Goal: Task Accomplishment & Management: Use online tool/utility

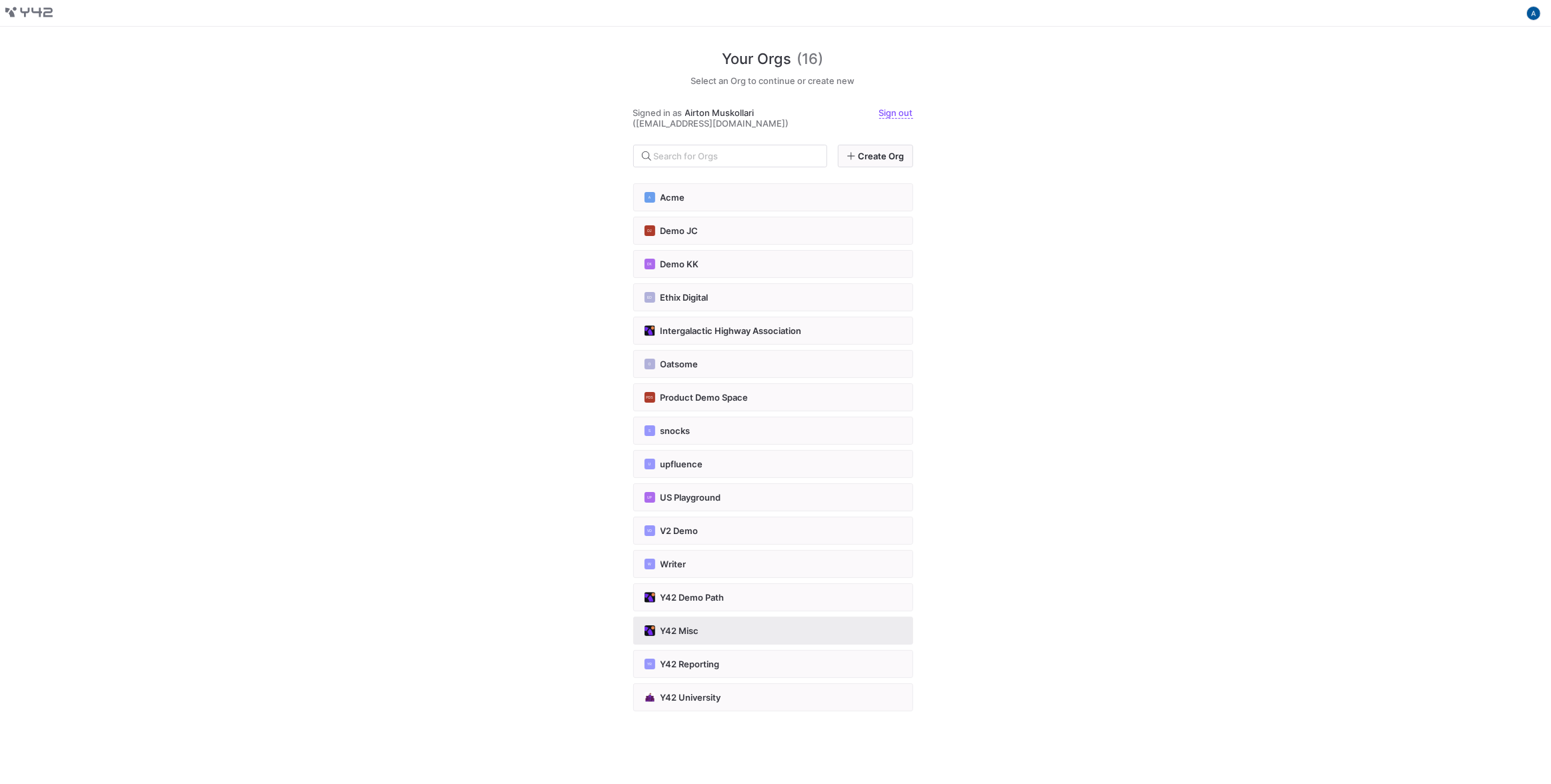
click at [726, 625] on div "Y42 Misc" at bounding box center [772, 630] width 257 height 10
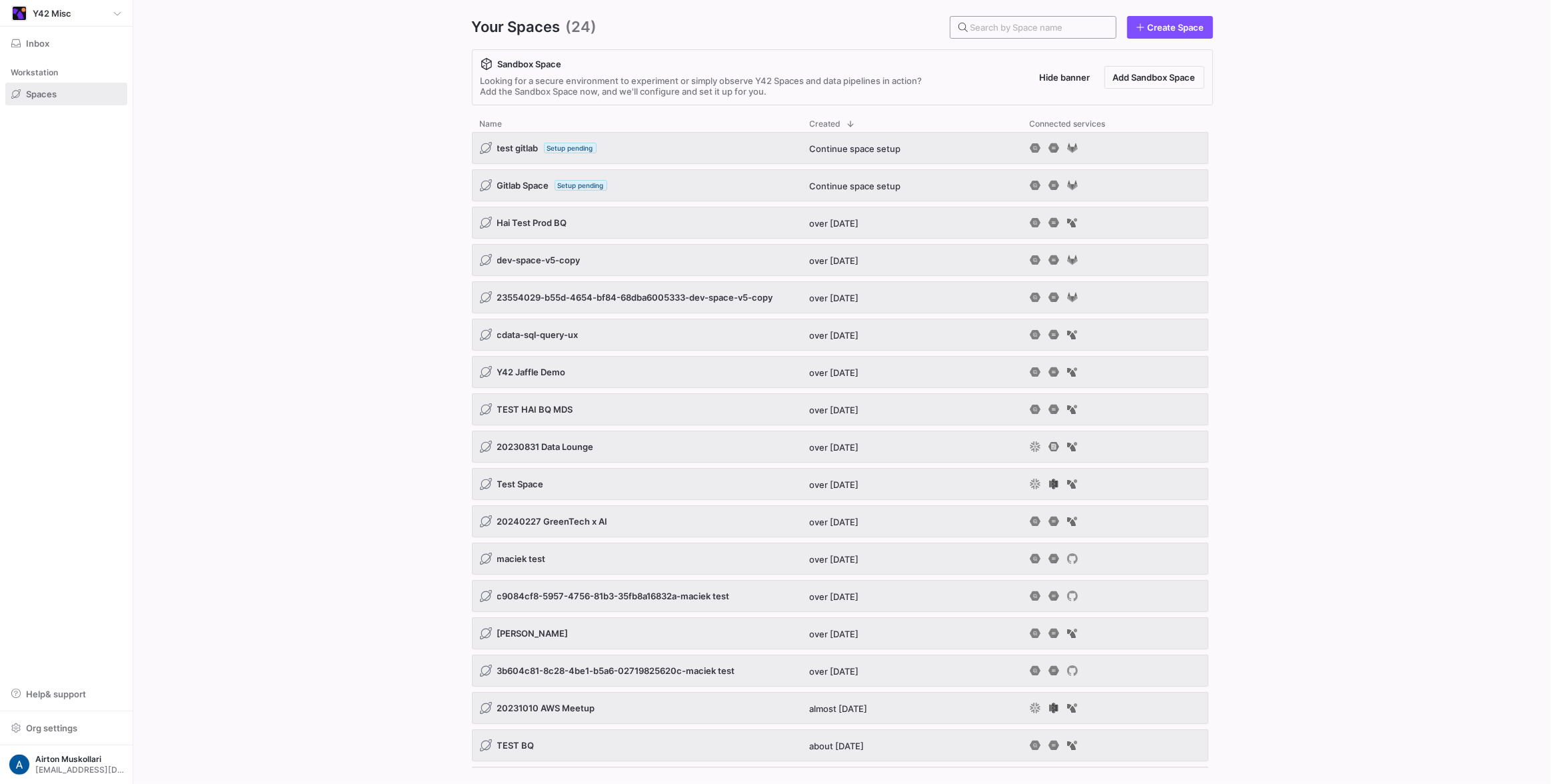
click at [1028, 25] on input "text" at bounding box center [1038, 27] width 135 height 10
type input "g"
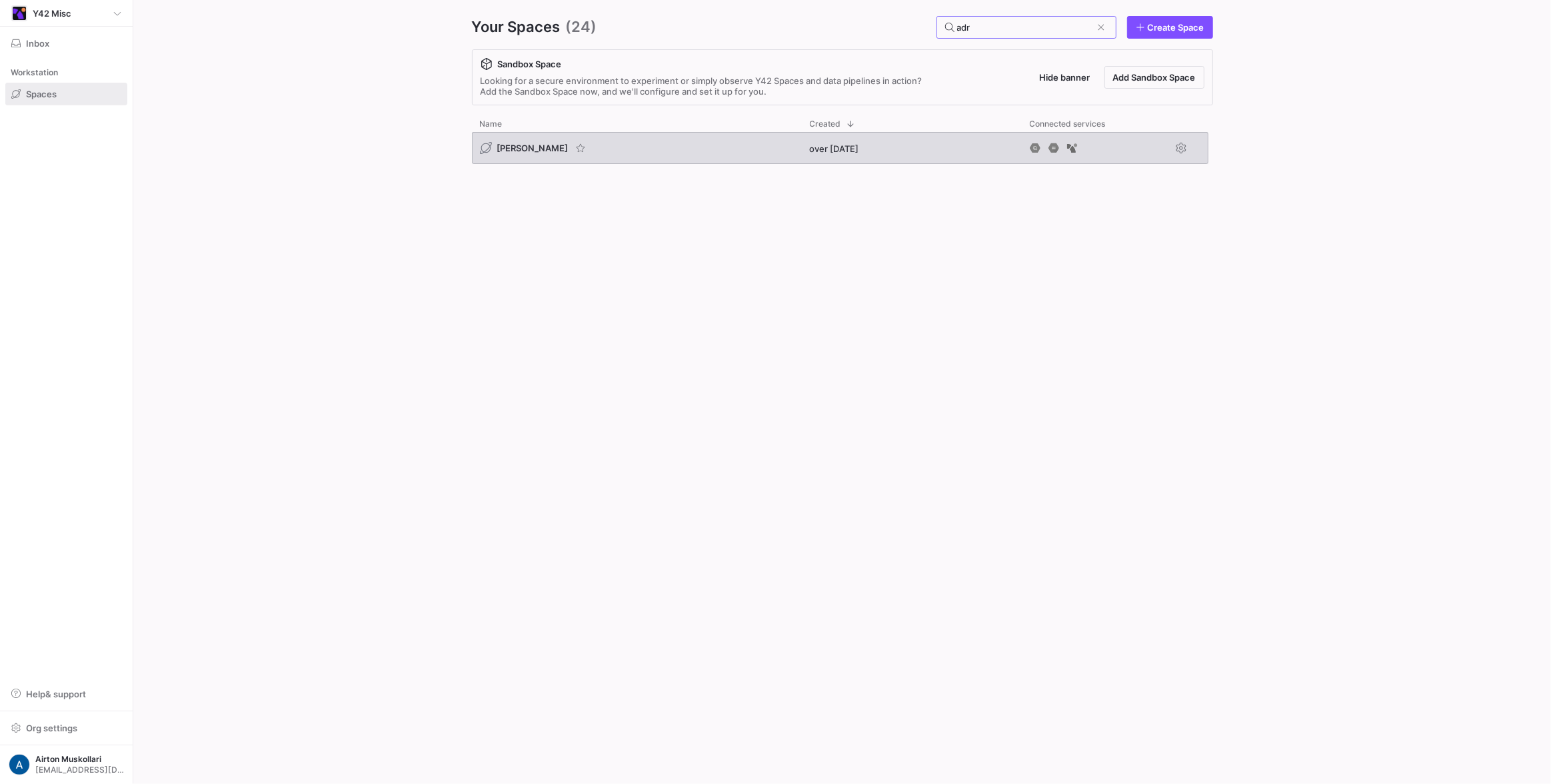
type input "adr"
click at [503, 138] on div "[PERSON_NAME]" at bounding box center [636, 148] width 330 height 32
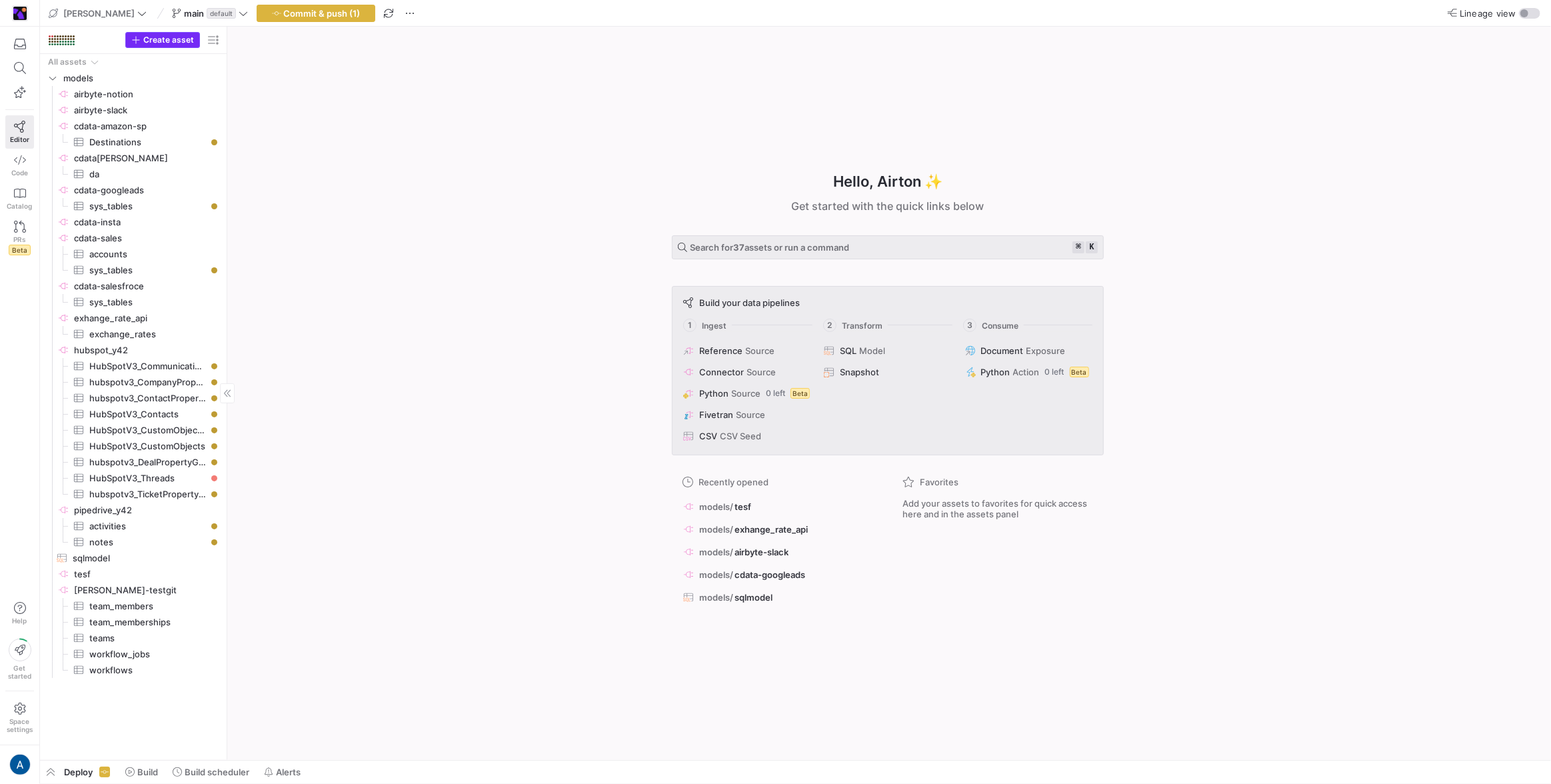
click at [188, 44] on span "Create asset" at bounding box center [168, 40] width 51 height 9
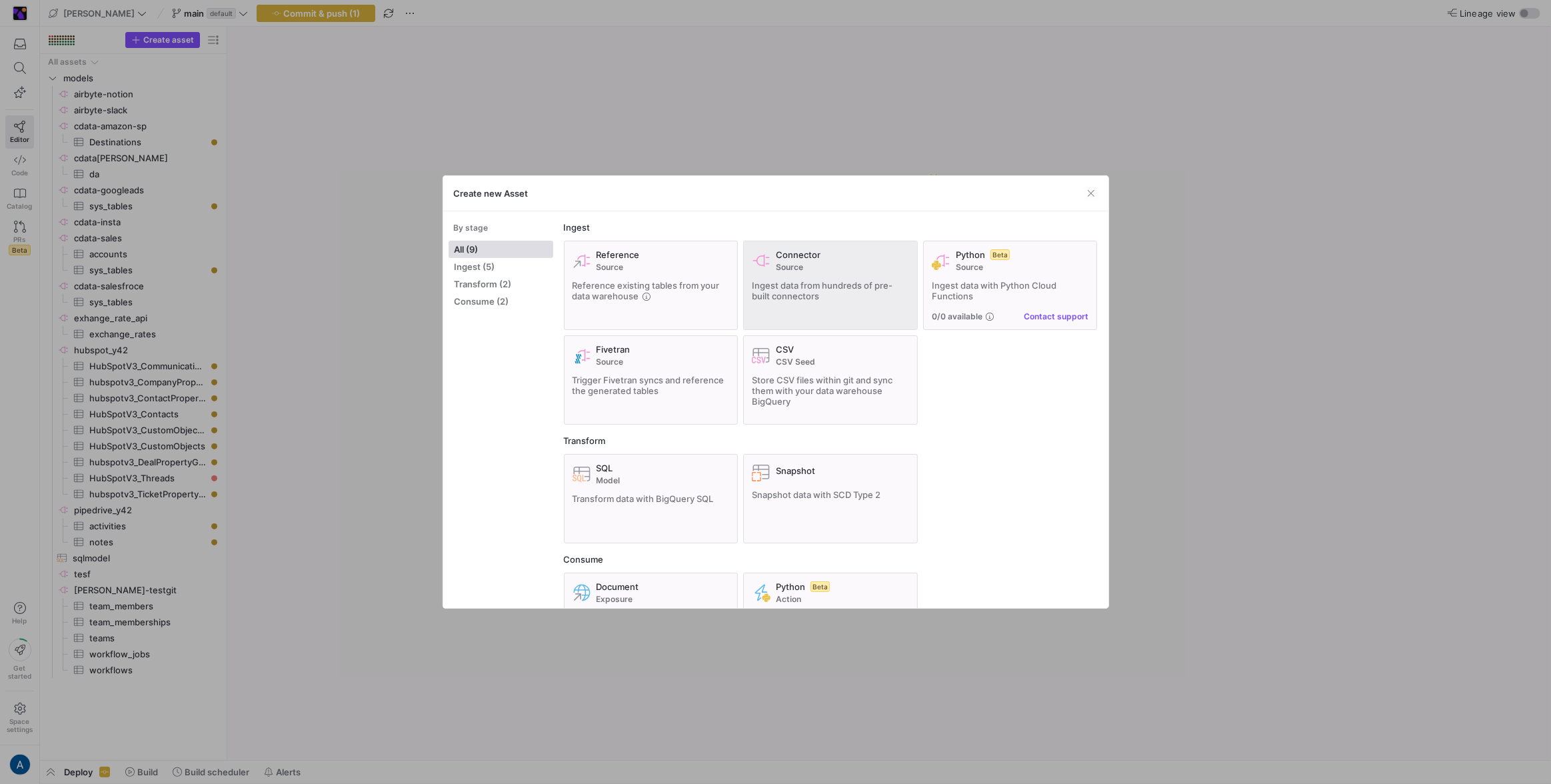
click at [814, 272] on div "Connector Source Ingest data from hundreds of pre-built connectors" at bounding box center [830, 286] width 157 height 72
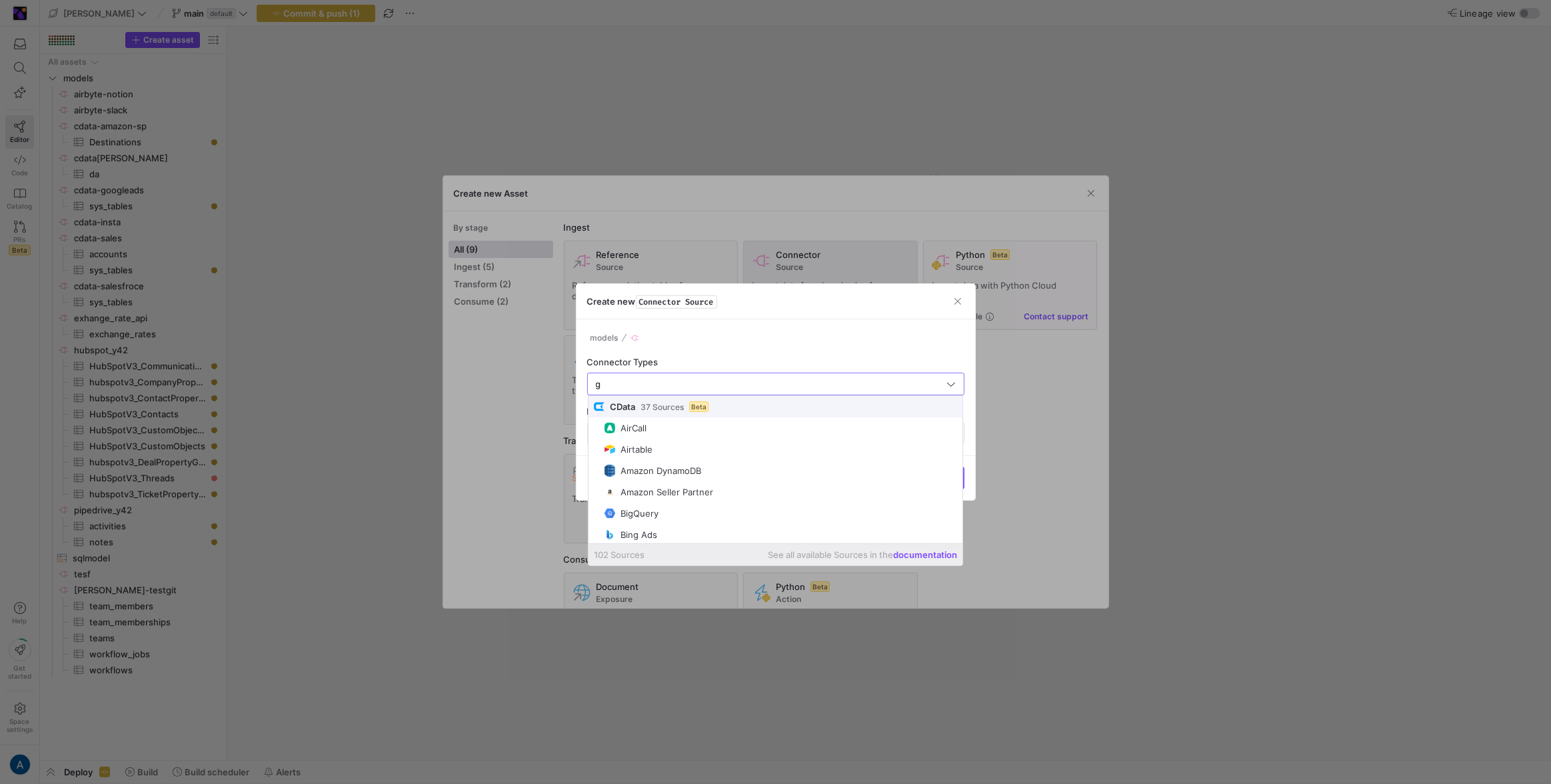
type input "gc"
click at [716, 494] on span "Google Cloud Storage" at bounding box center [782, 491] width 355 height 10
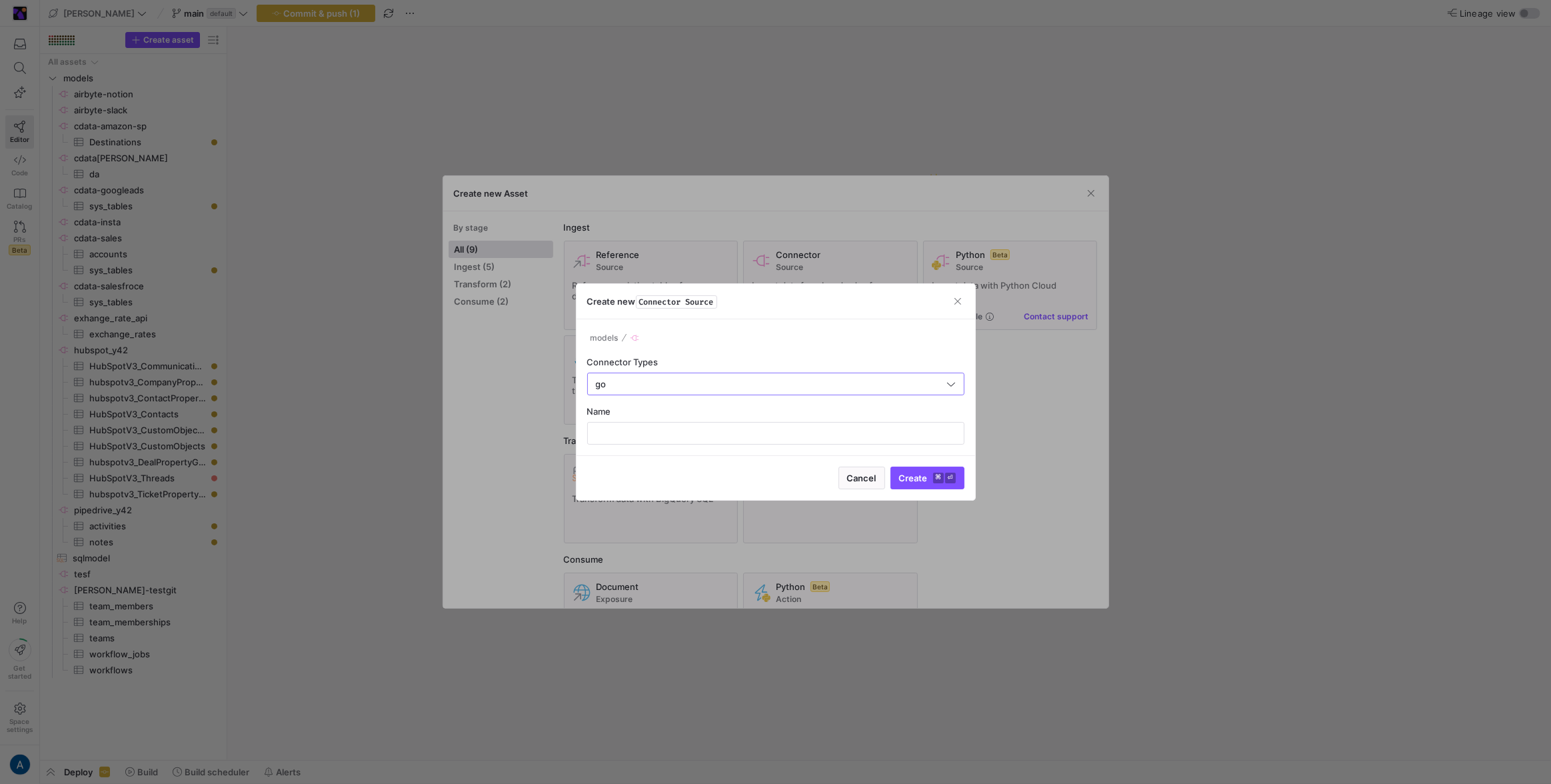
type input "Google Cloud Storage"
click at [716, 433] on input "text" at bounding box center [776, 432] width 355 height 10
type input "y42f"
click at [932, 479] on span "Create ⌘ ⏎" at bounding box center [927, 477] width 57 height 10
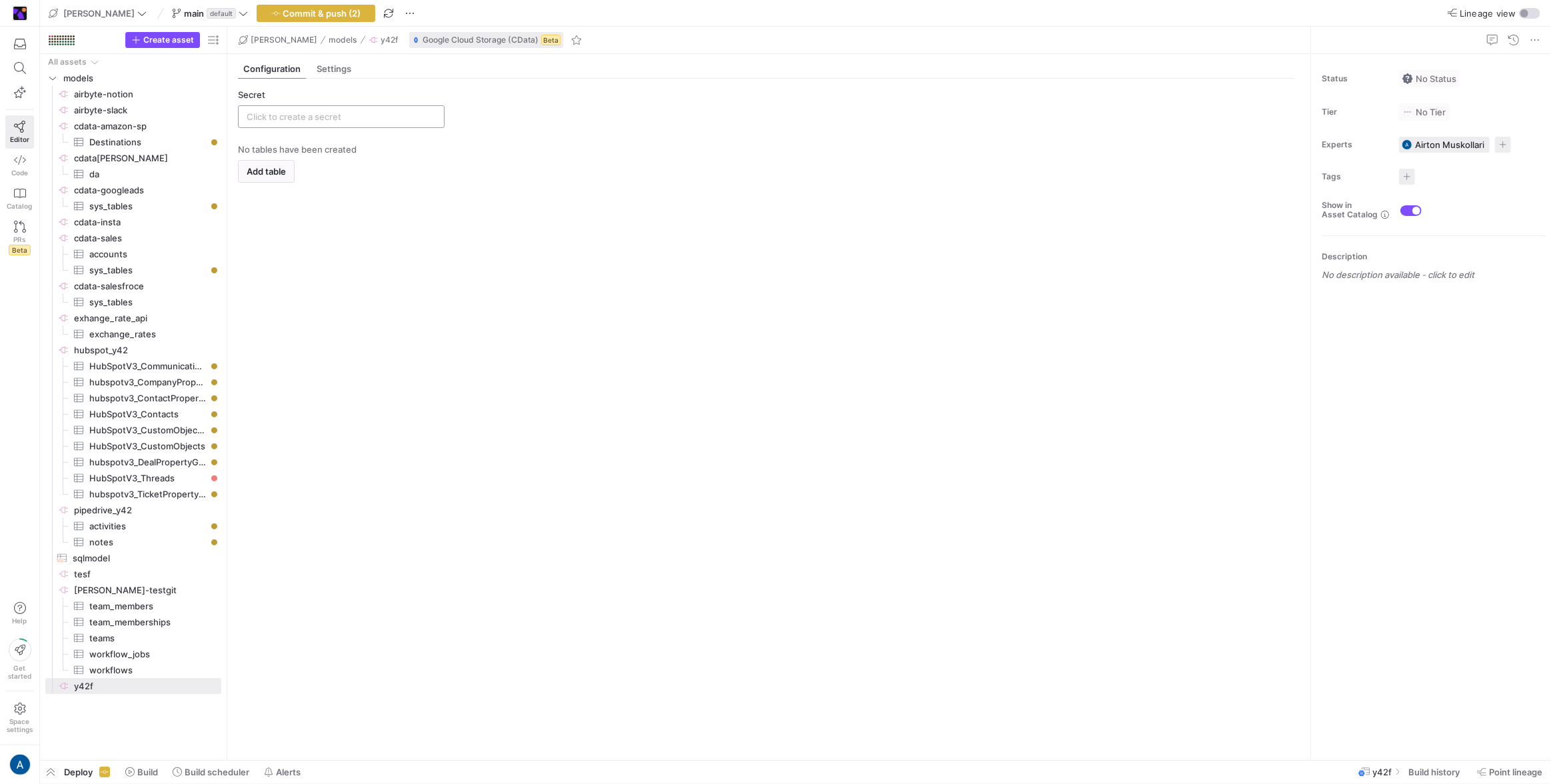
click at [363, 124] on div at bounding box center [342, 116] width 189 height 21
click at [370, 112] on input "text" at bounding box center [342, 116] width 189 height 10
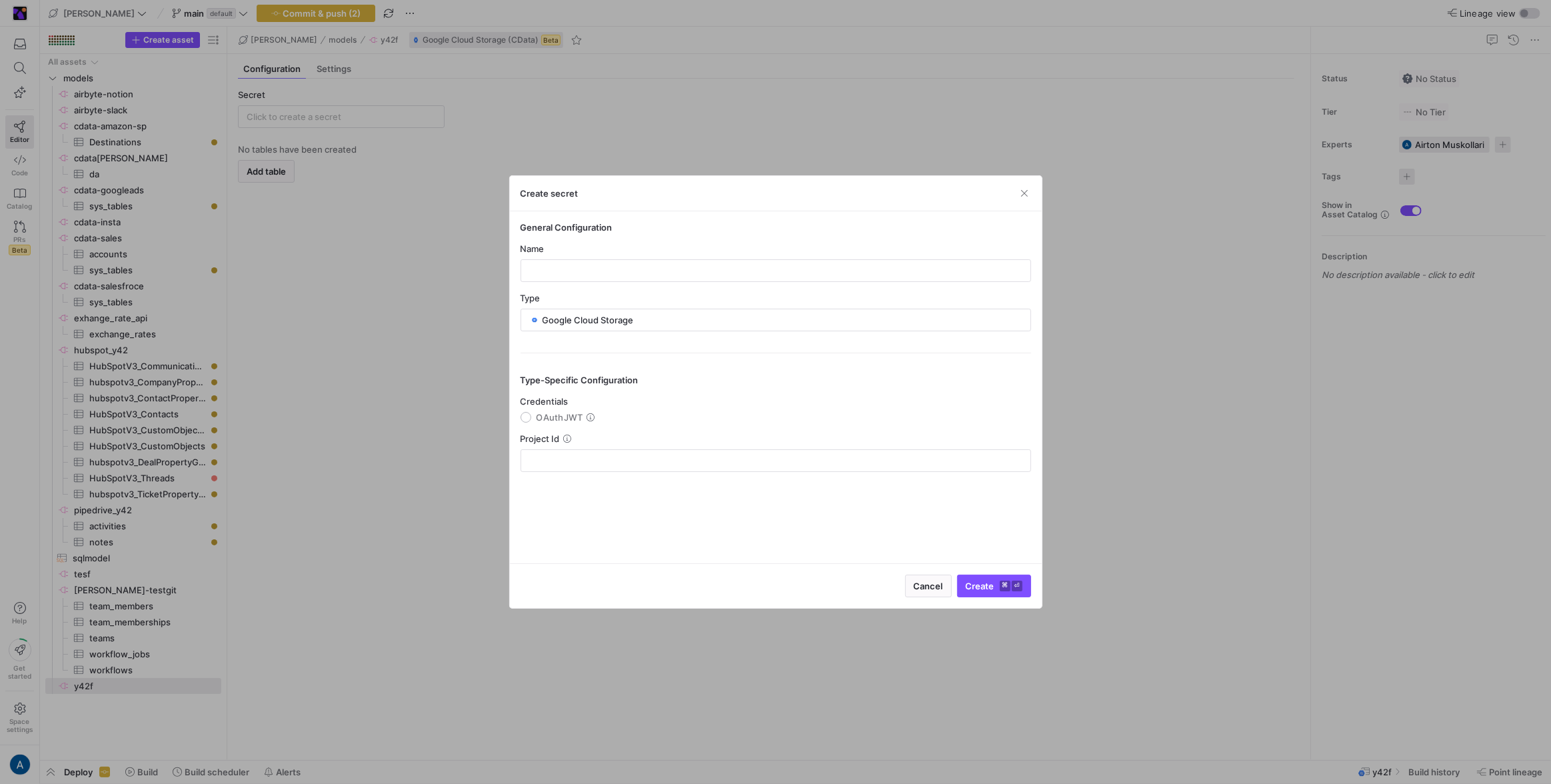
click at [553, 413] on span "OAuthJWT" at bounding box center [560, 417] width 46 height 10
click at [531, 413] on input "OAuthJWT" at bounding box center [525, 417] width 10 height 10
radio input "true"
click at [625, 284] on y42-credential-form "General Configuration Name Type Google Cloud Storage Type-Specific Configuratio…" at bounding box center [776, 371] width 511 height 299
click at [677, 427] on y42-single-select-field-with-nested-form "Credentials OAuthJWT OAuth JWT Cert" at bounding box center [776, 434] width 511 height 76
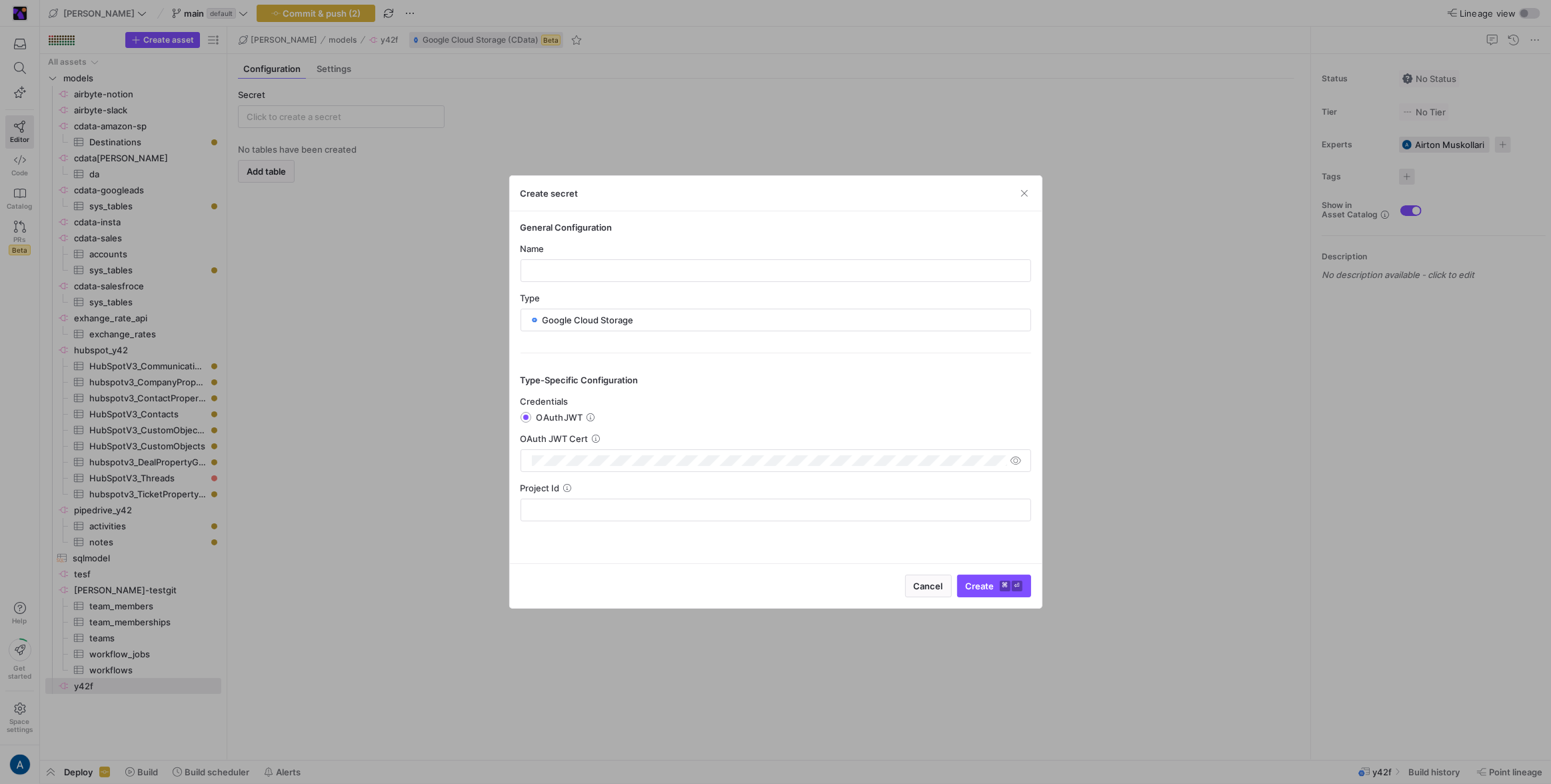
click at [623, 493] on div "Project Id" at bounding box center [776, 487] width 511 height 10
click at [635, 263] on div at bounding box center [776, 270] width 488 height 21
click at [705, 467] on div at bounding box center [769, 460] width 474 height 21
click at [652, 505] on input "text" at bounding box center [776, 509] width 488 height 10
click at [621, 500] on div at bounding box center [776, 509] width 488 height 21
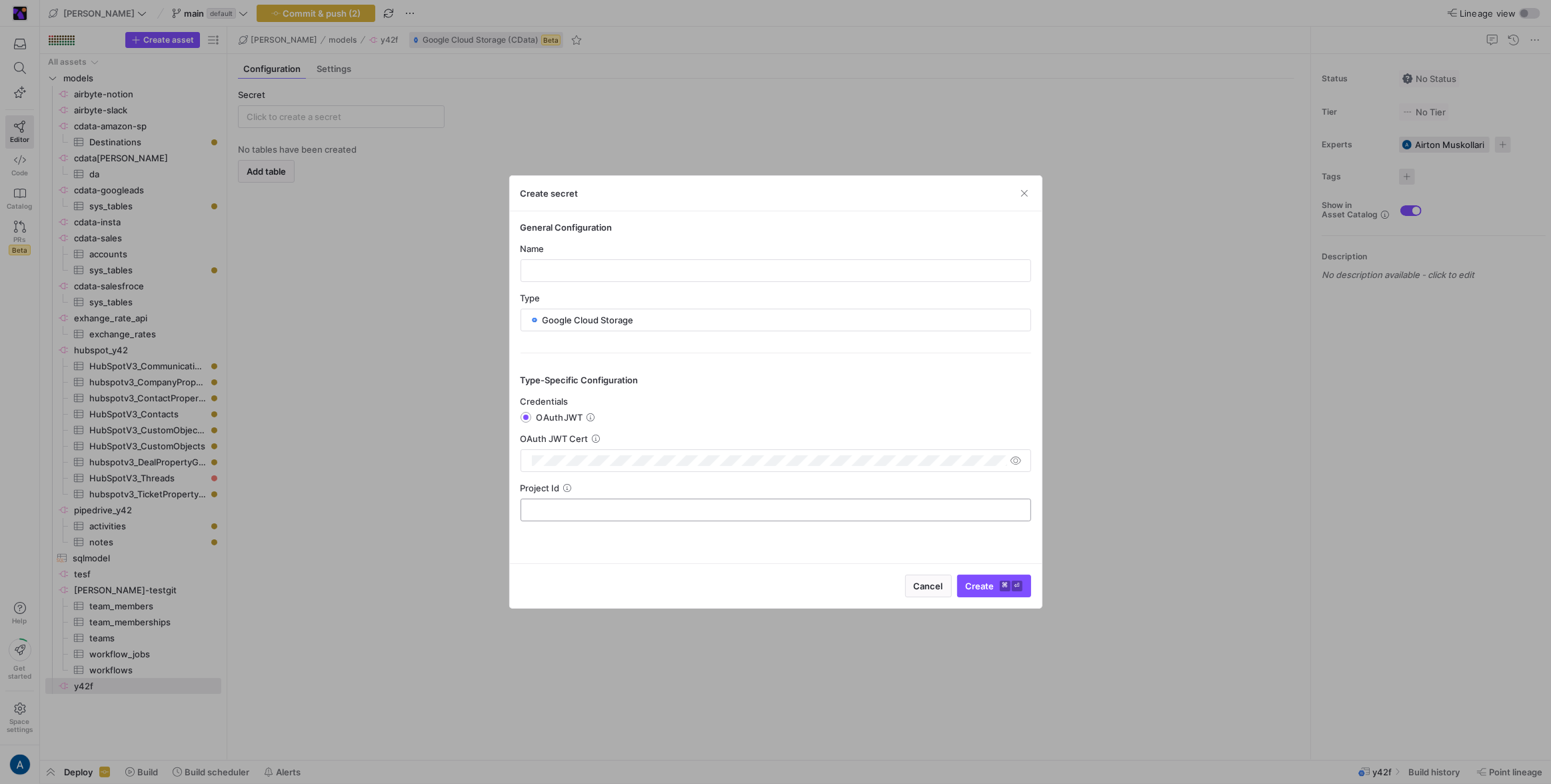
paste input "y42-integration-test-624e5a72"
type input "y42-integration-test-624e5a72"
click at [630, 286] on y42-credential-form "General Configuration Name Type Google Cloud Storage Type-Specific Configuratio…" at bounding box center [776, 371] width 511 height 299
click at [634, 273] on input "text" at bounding box center [776, 270] width 488 height 10
type input "testGcsCData"
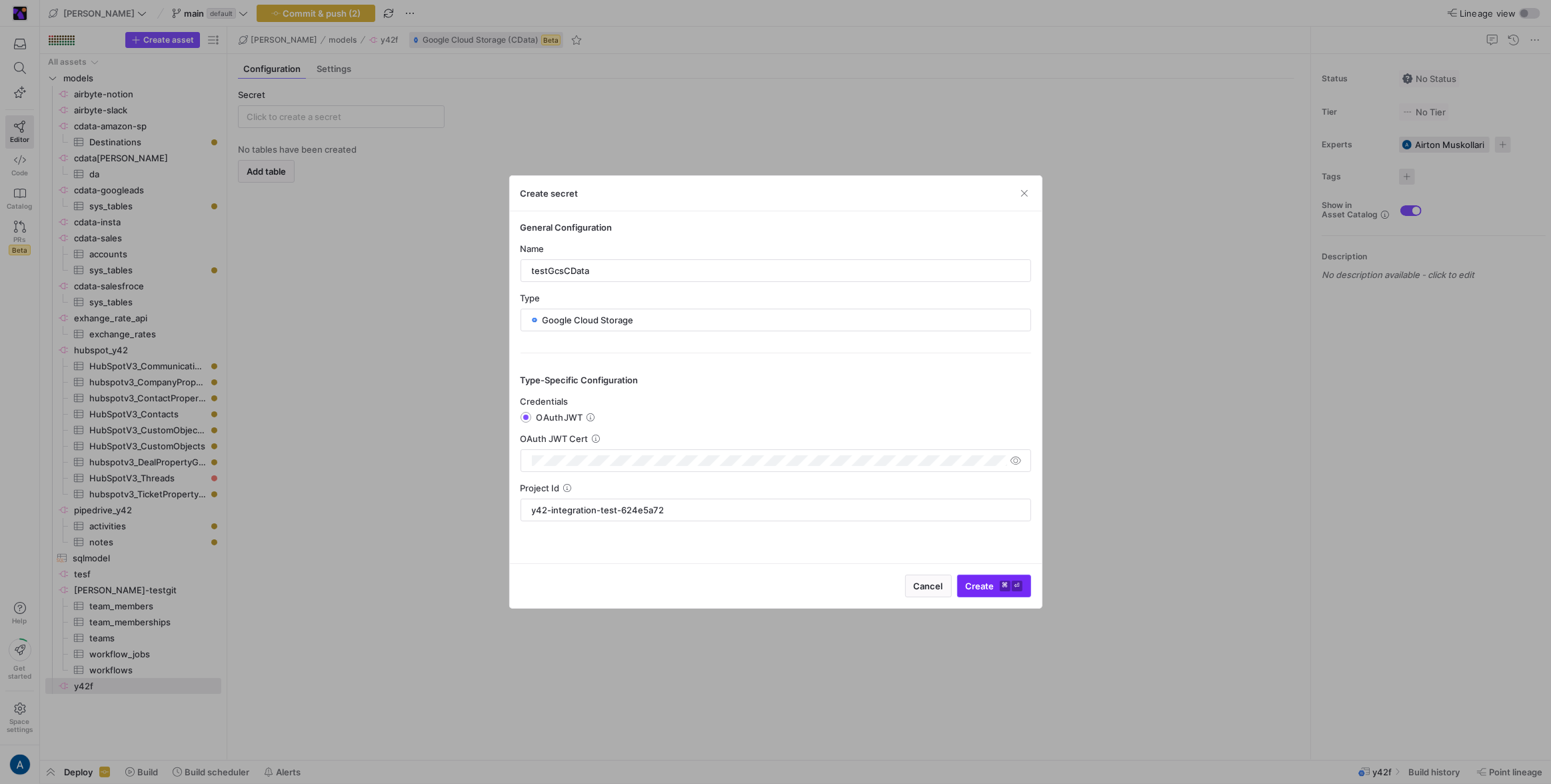
click at [1011, 588] on y42-keyboard-shortcut "⌘ ⏎" at bounding box center [1011, 585] width 22 height 10
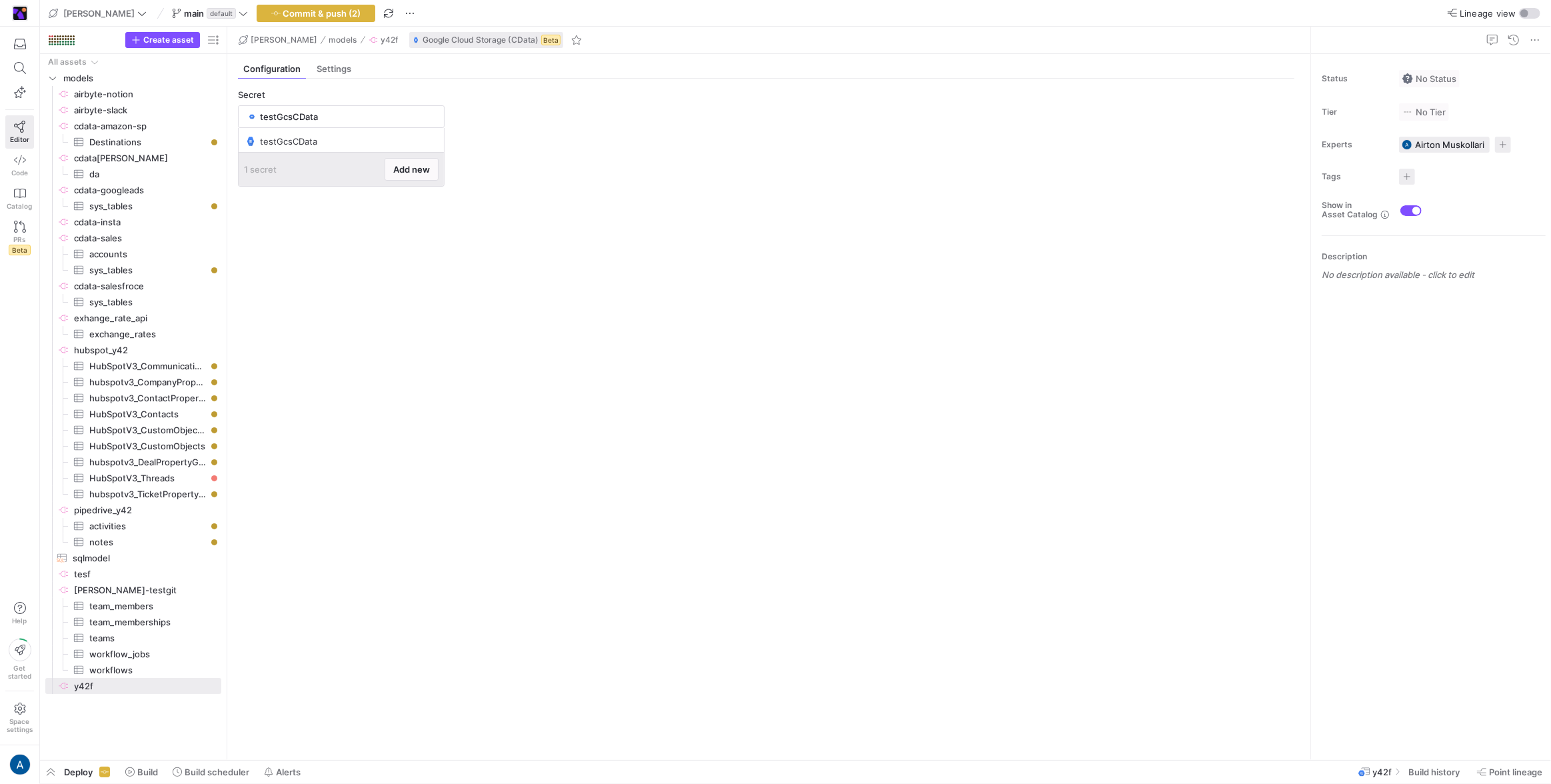
click at [337, 220] on y42-empty-state "No tables have been created Add table" at bounding box center [766, 446] width 1056 height 605
click at [212, 195] on span "cdata-googleads​​​​​​​​" at bounding box center [147, 190] width 146 height 16
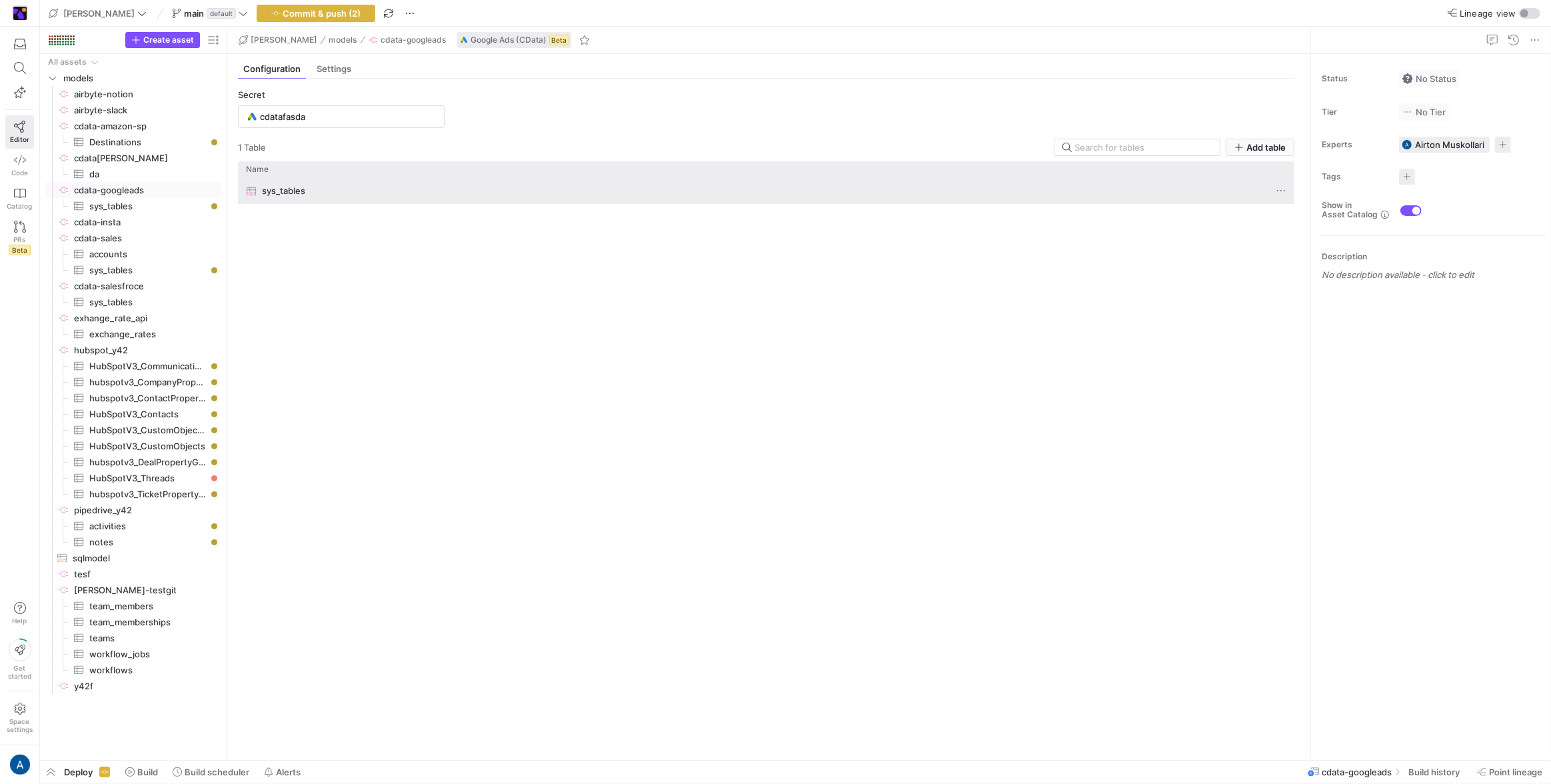
drag, startPoint x: 235, startPoint y: 186, endPoint x: 264, endPoint y: 178, distance: 30.1
type input "testGcsCData"
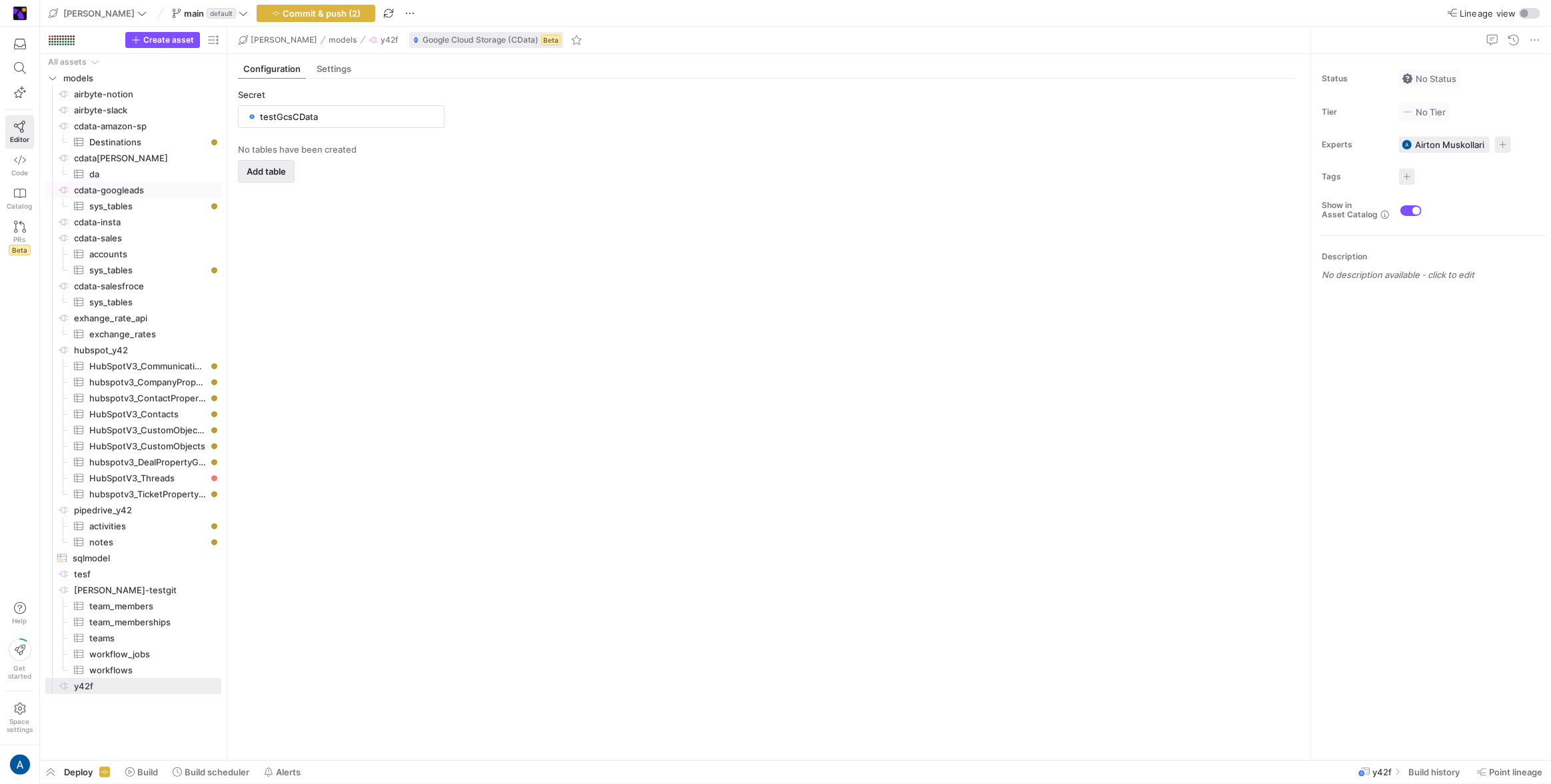
click at [273, 168] on span "Add table" at bounding box center [266, 171] width 39 height 10
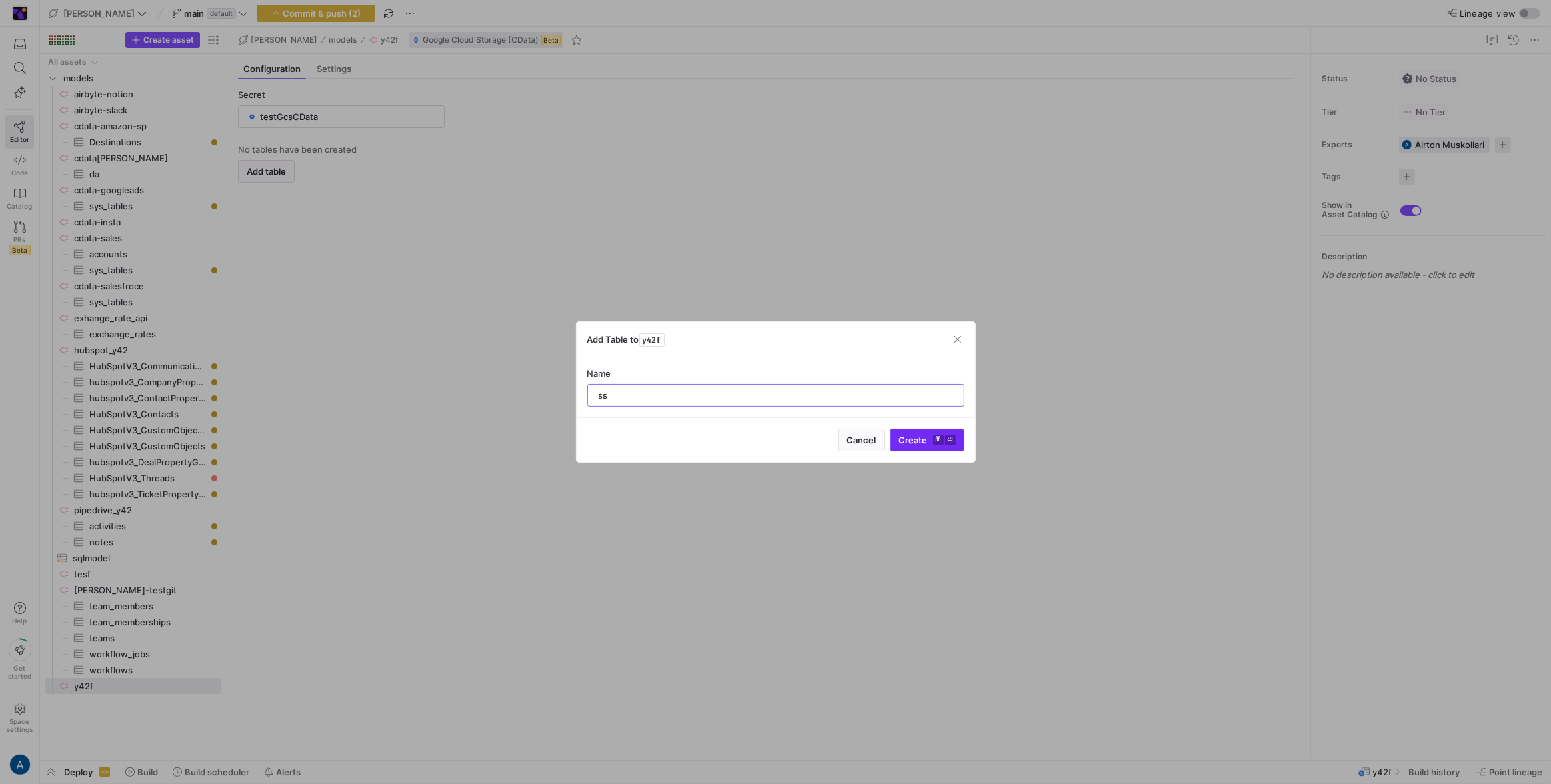
type input "ss"
click at [902, 437] on span "Create ⌘ ⏎" at bounding box center [927, 439] width 57 height 10
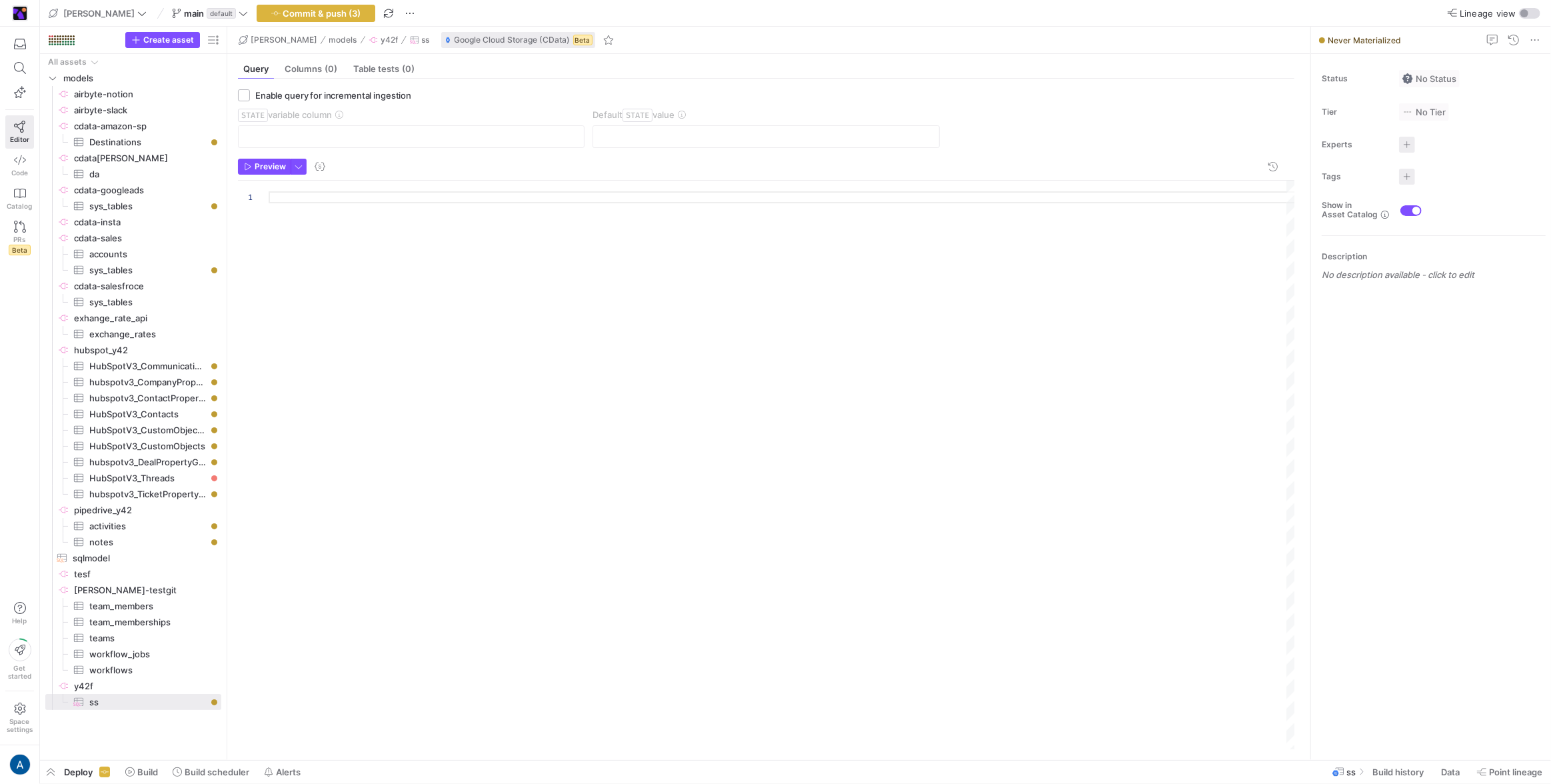
click at [301, 195] on div at bounding box center [782, 465] width 1028 height 569
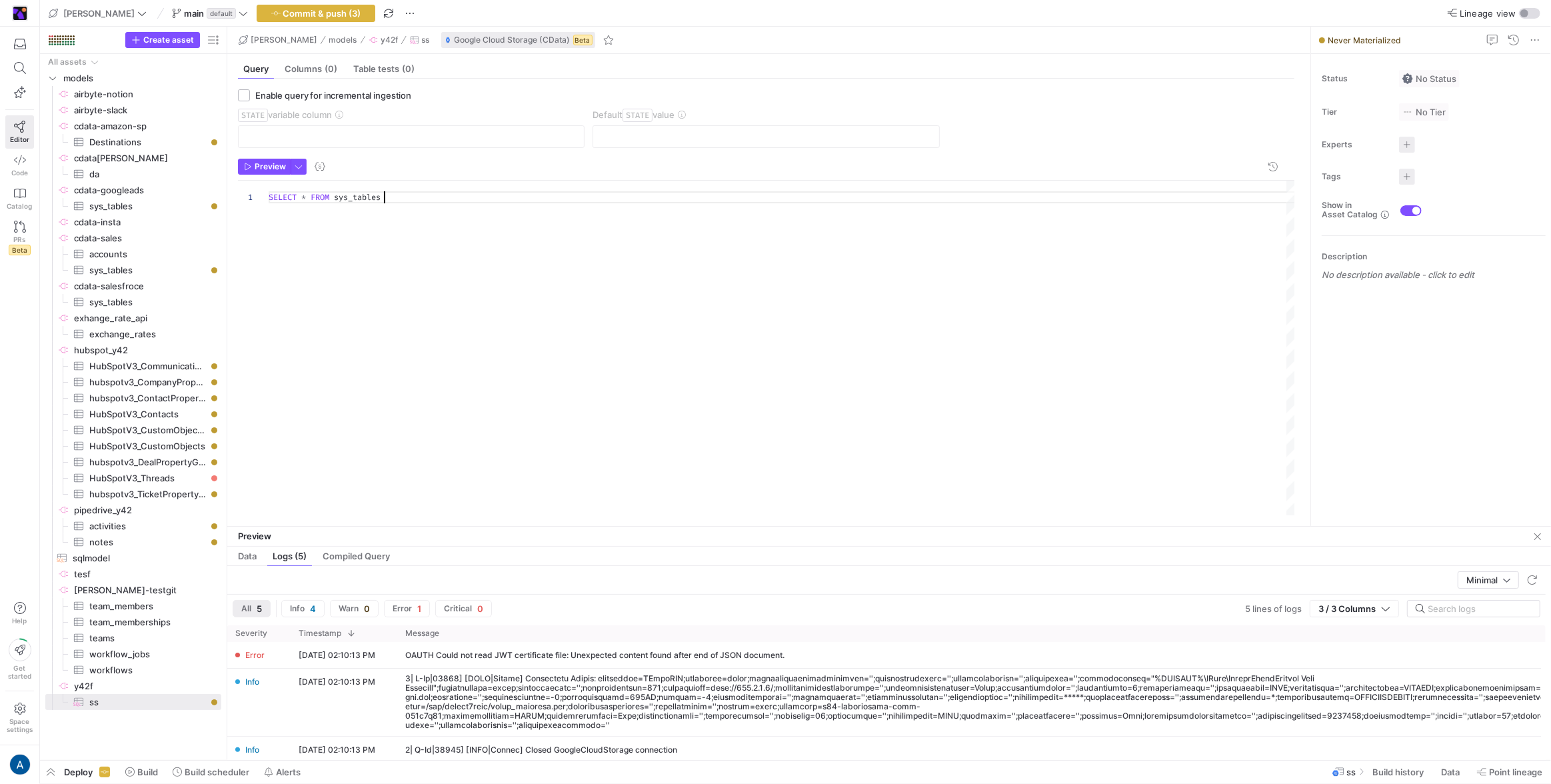
type textarea "SELECT * FROM sys_tables"
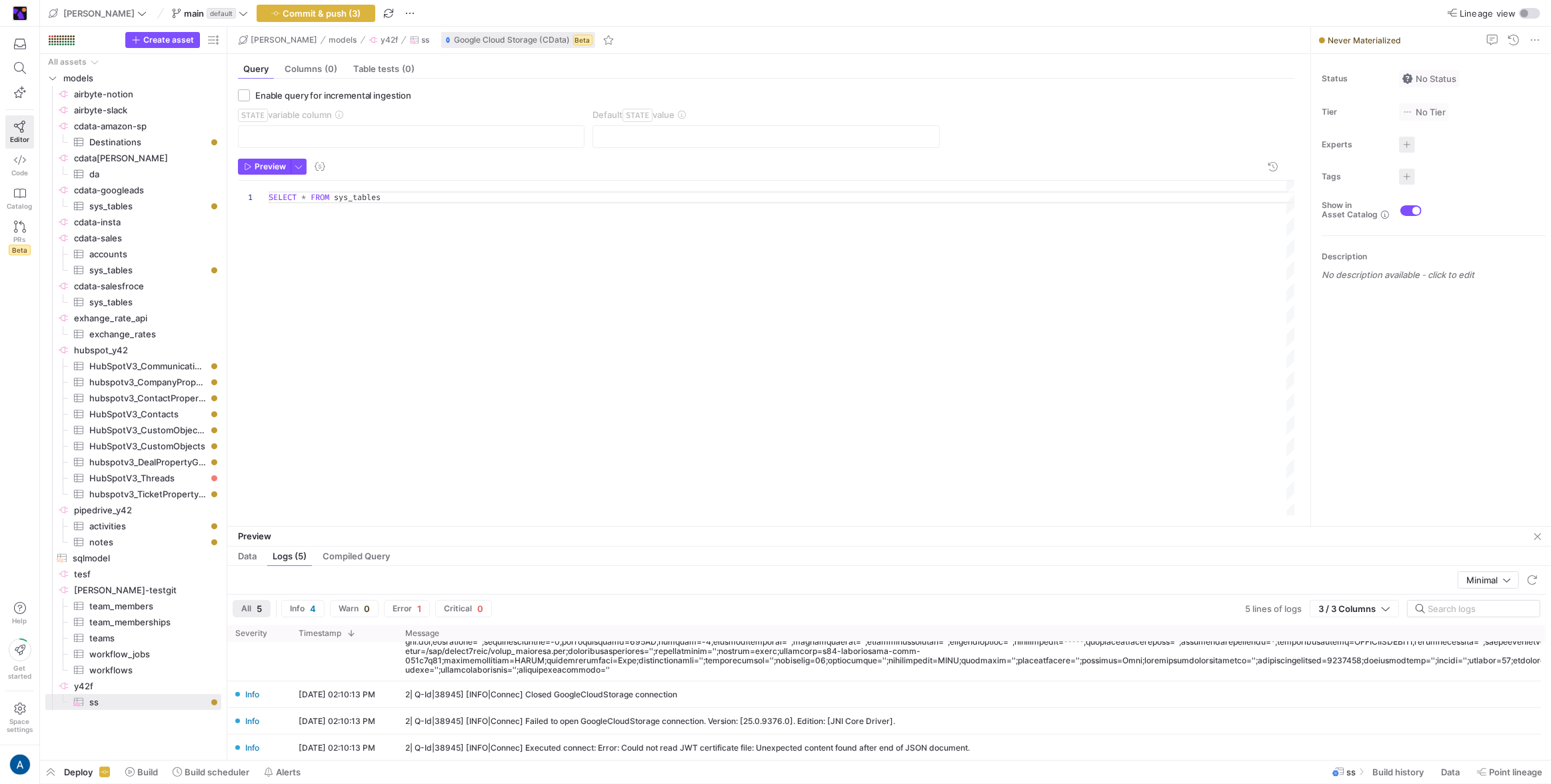
scroll to position [60, 0]
click at [162, 55] on div "All assets" at bounding box center [134, 61] width 176 height 16
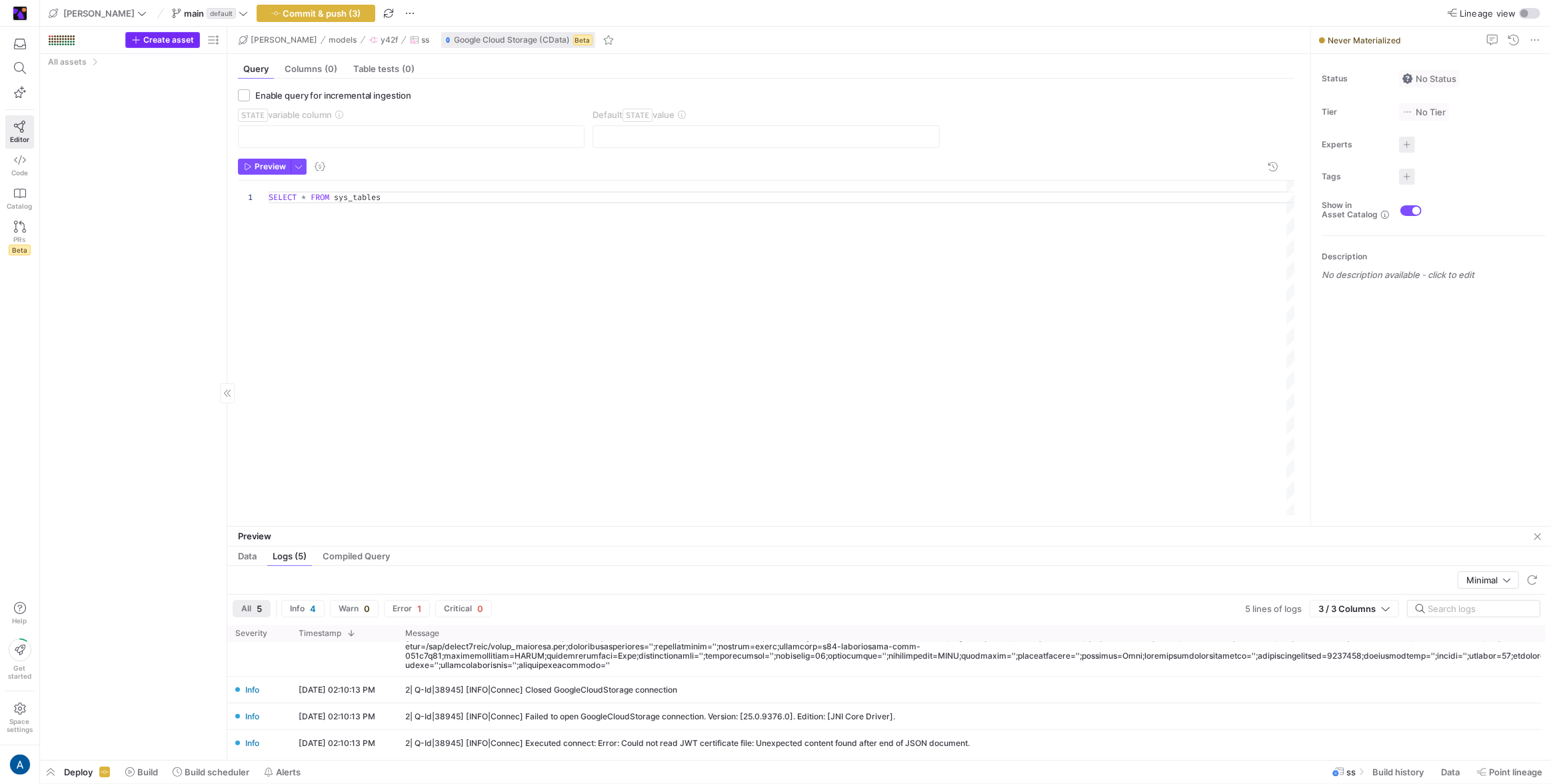
click at [168, 41] on span "Create asset" at bounding box center [168, 40] width 51 height 9
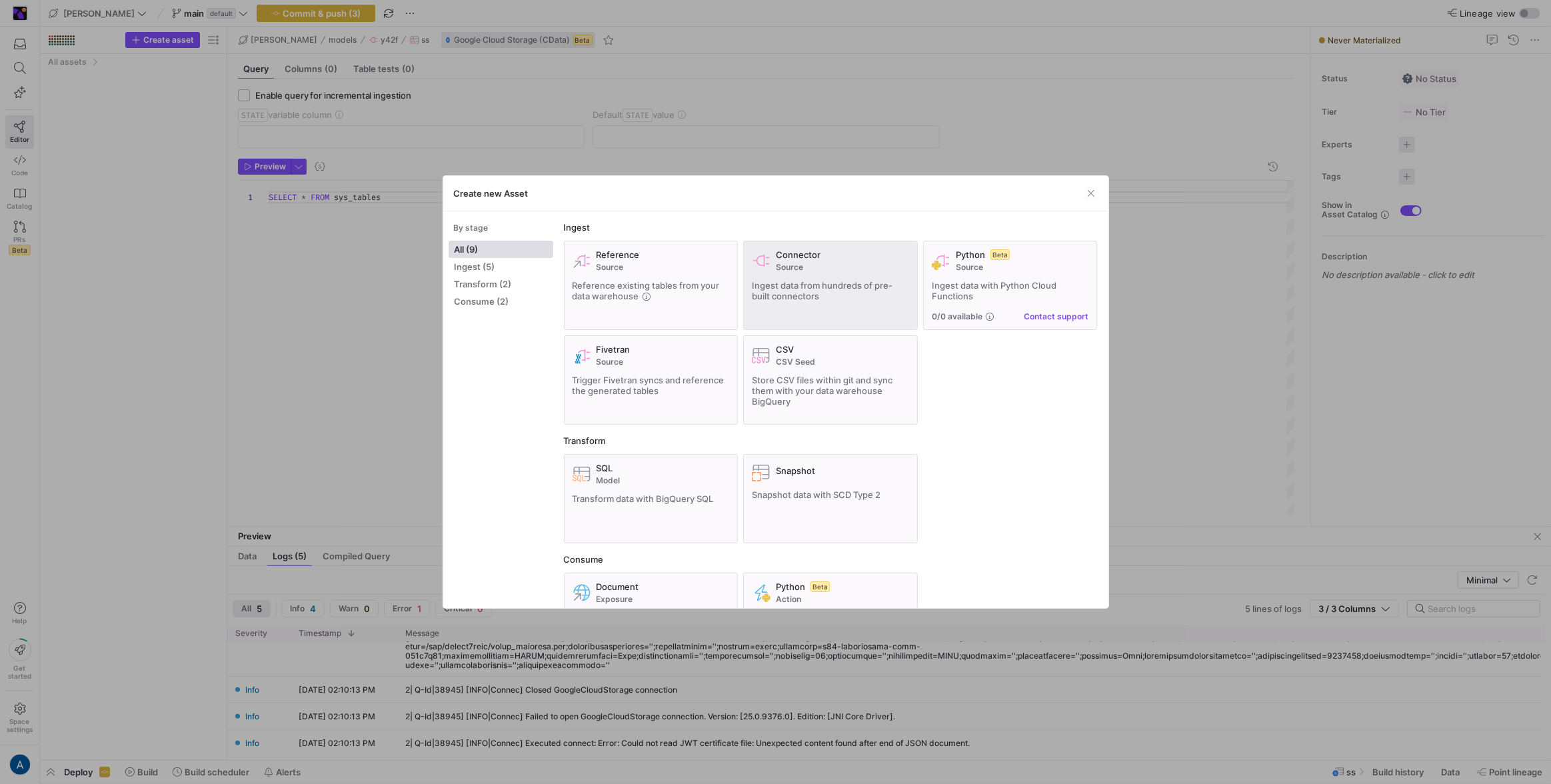
click at [803, 301] on div "Ingest data from hundreds of pre-built connectors" at bounding box center [830, 290] width 157 height 21
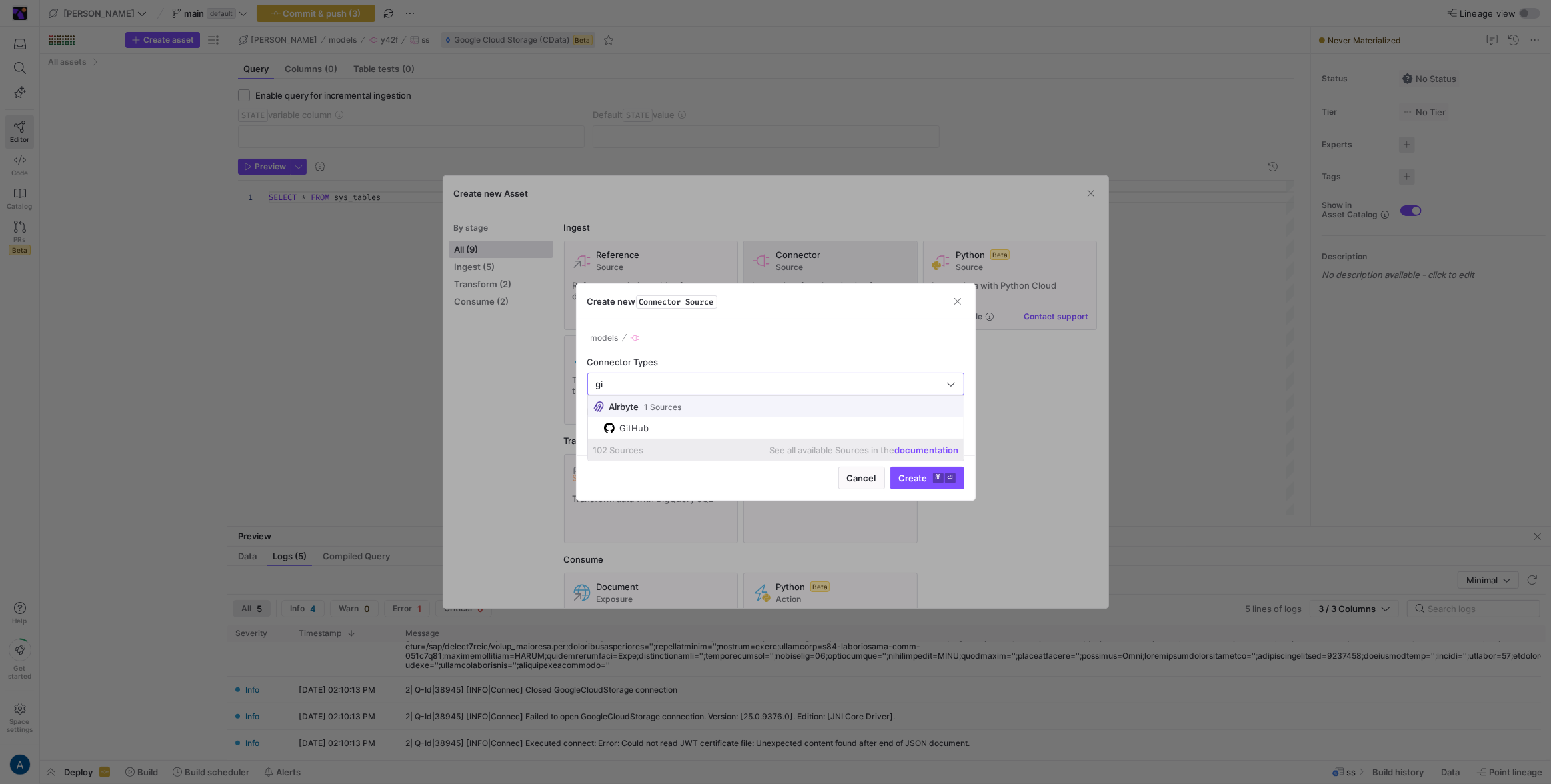
type input "git"
